Goal: Find specific page/section: Find specific page/section

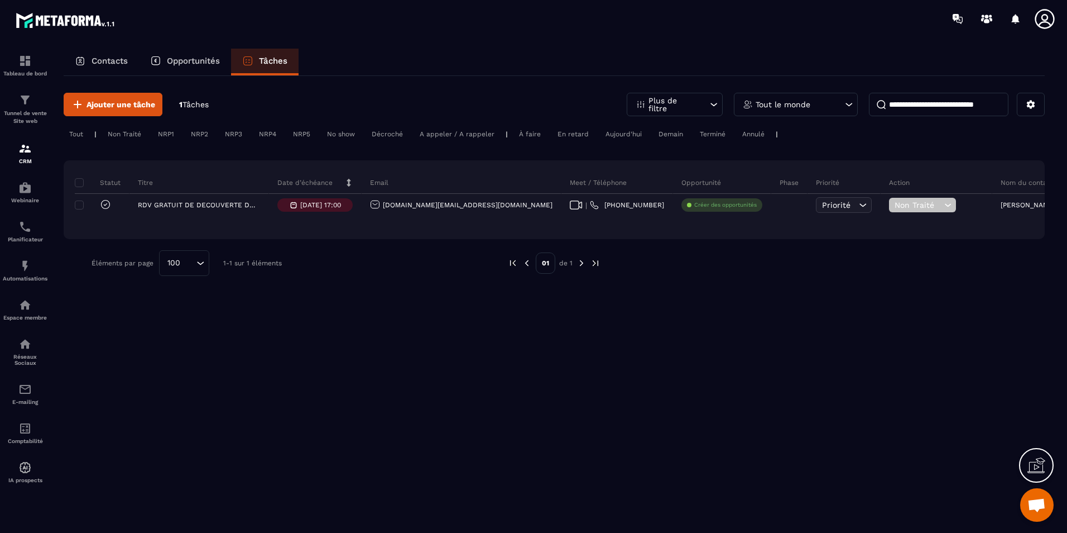
click at [217, 56] on p "Opportunités" at bounding box center [193, 61] width 53 height 10
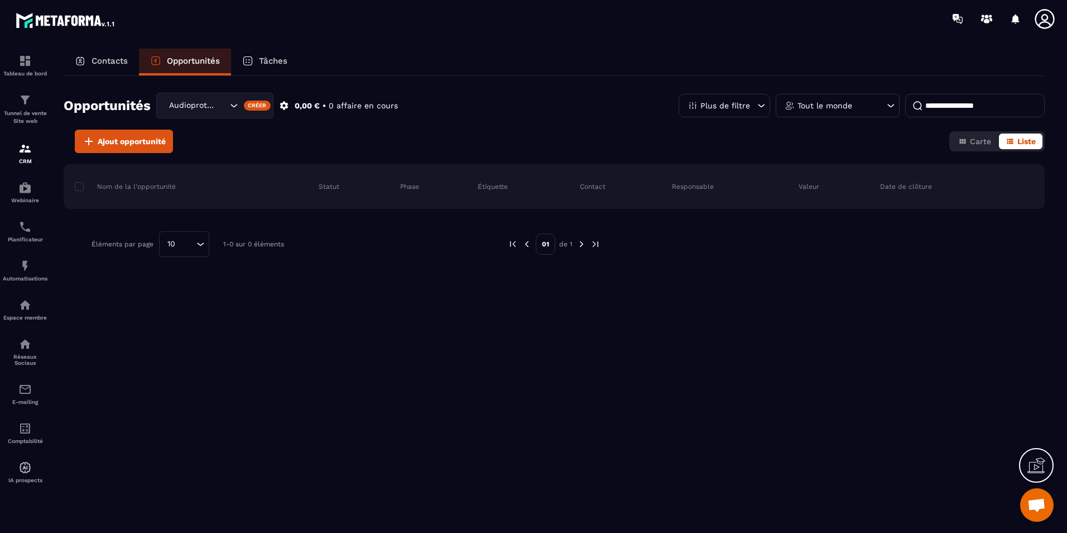
click at [114, 61] on p "Contacts" at bounding box center [110, 61] width 36 height 10
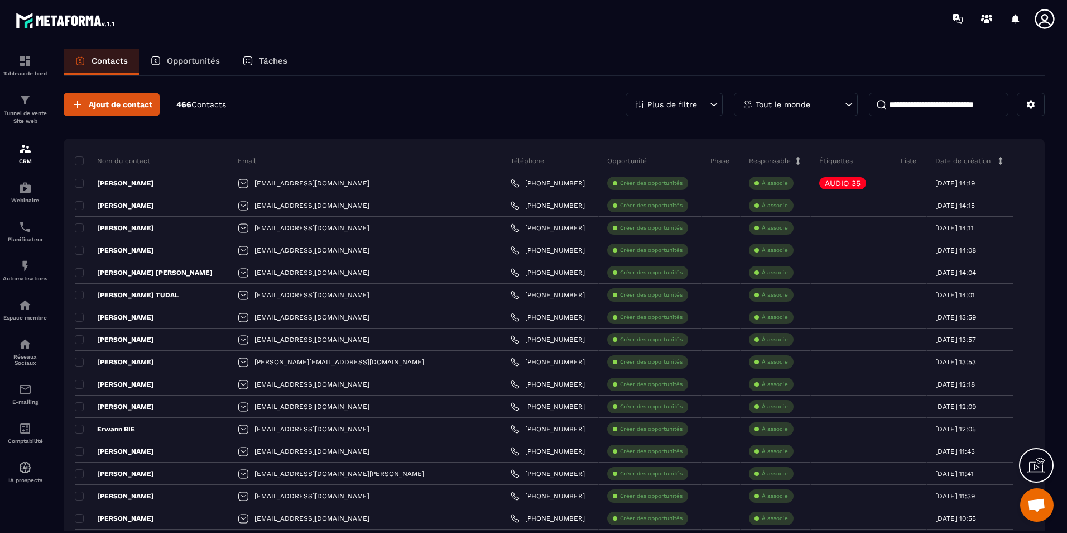
click at [114, 61] on p "Contacts" at bounding box center [110, 61] width 36 height 10
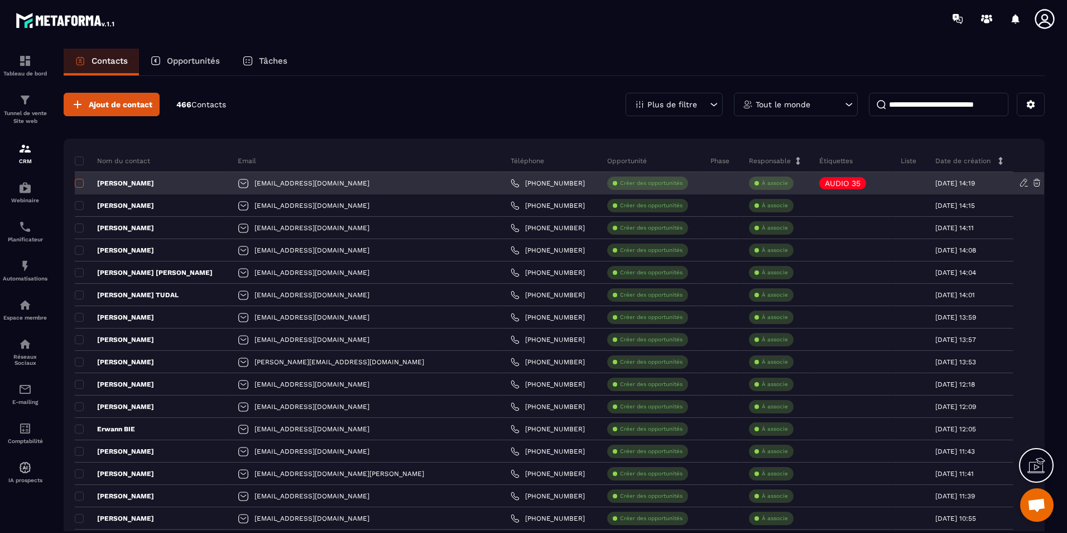
click at [76, 179] on span at bounding box center [79, 183] width 9 height 9
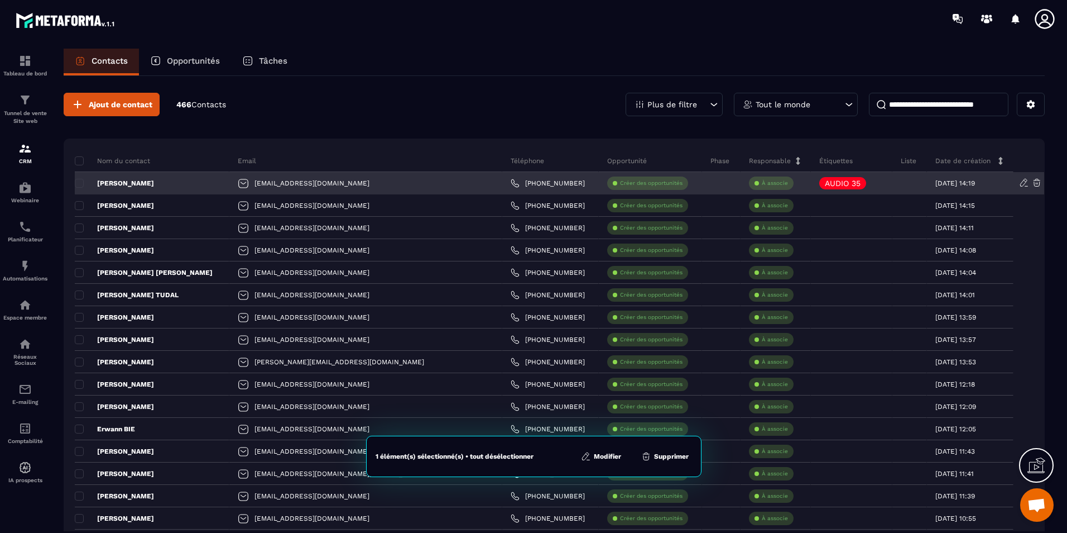
click at [114, 180] on p "[PERSON_NAME]" at bounding box center [114, 183] width 79 height 9
